Goal: Browse casually: Explore the website without a specific task or goal

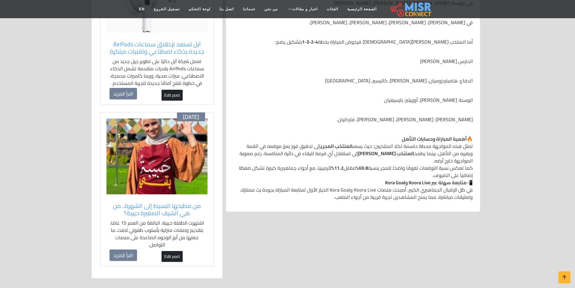
scroll to position [545, 0]
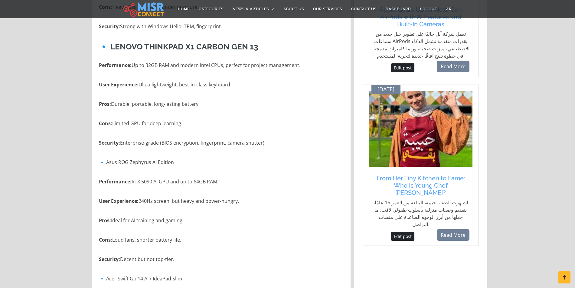
scroll to position [605, 0]
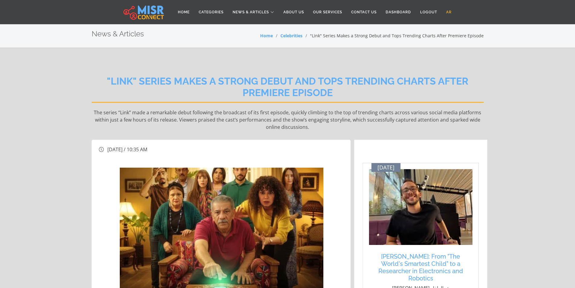
click at [449, 9] on link "AR" at bounding box center [449, 12] width 15 height 12
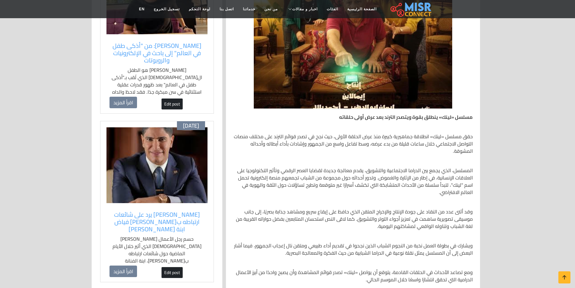
scroll to position [182, 0]
